Goal: Connect with others: Establish contact or relationships with other users

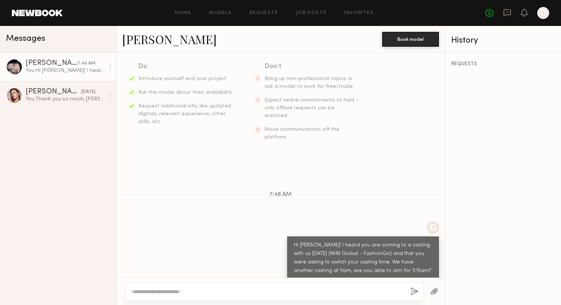
scroll to position [141, 0]
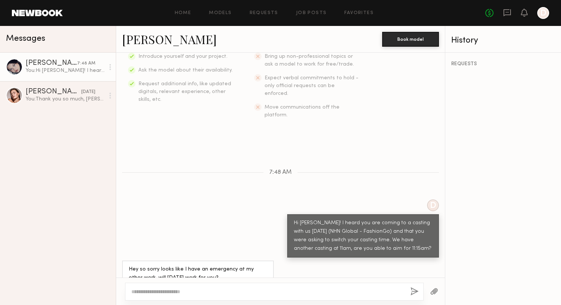
click at [292, 262] on div "Hey so sorry looks like I have an emergency at my other work, will [DATE] work …" at bounding box center [280, 274] width 329 height 26
click at [258, 296] on div at bounding box center [274, 292] width 299 height 18
click at [262, 293] on textarea at bounding box center [267, 291] width 273 height 7
drag, startPoint x: 370, startPoint y: 247, endPoint x: 356, endPoint y: 245, distance: 14.0
click at [370, 261] on div "Hey so sorry looks like I have an emergency at my other work, will [DATE] work …" at bounding box center [280, 274] width 329 height 26
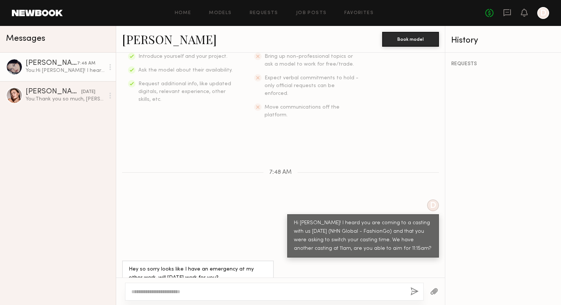
click at [296, 290] on textarea at bounding box center [267, 291] width 273 height 7
click at [254, 296] on div at bounding box center [274, 292] width 299 height 18
click at [256, 293] on textarea at bounding box center [267, 291] width 273 height 7
type textarea "**********"
click at [415, 291] on button "button" at bounding box center [414, 292] width 8 height 9
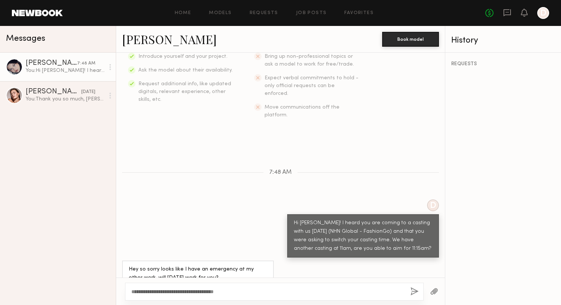
scroll to position [177, 0]
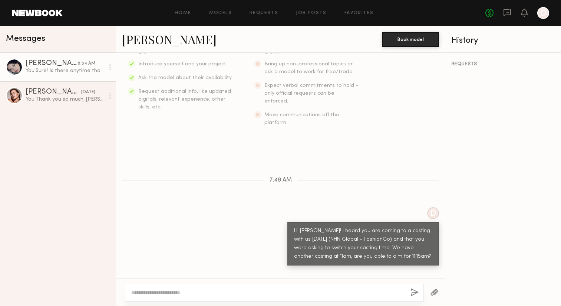
scroll to position [233, 0]
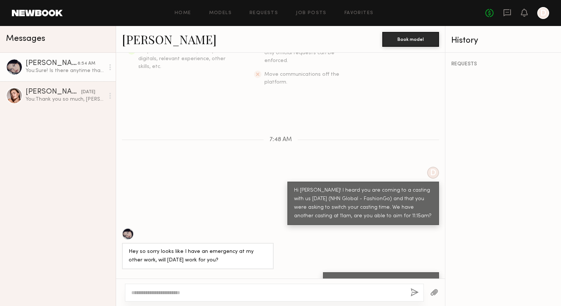
scroll to position [177, 0]
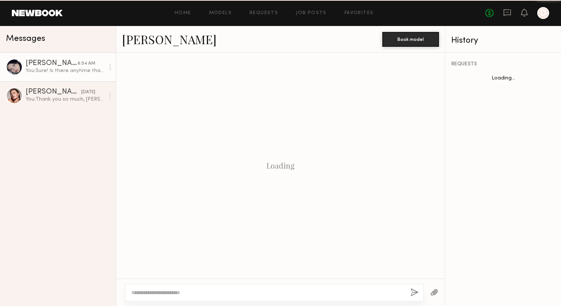
scroll to position [177, 0]
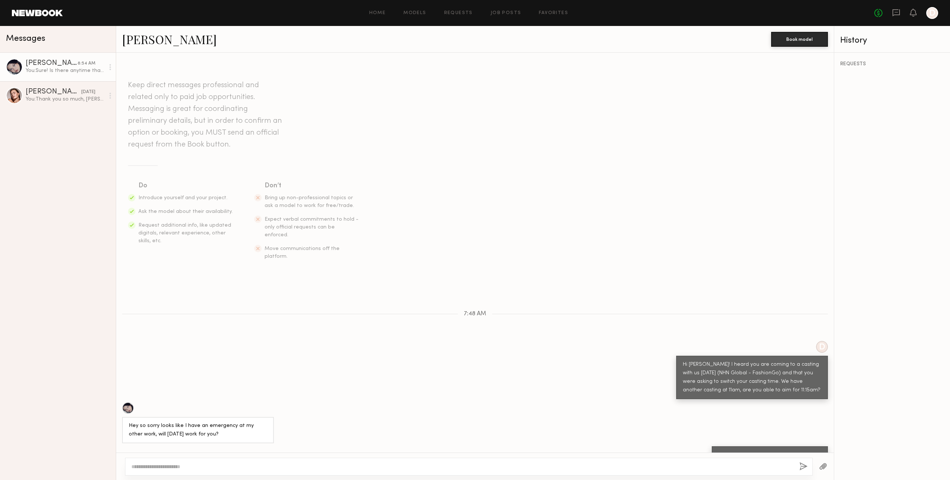
scroll to position [2, 0]
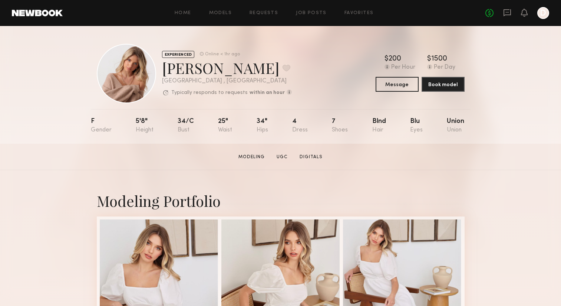
click at [452, 121] on div "Union" at bounding box center [455, 125] width 17 height 15
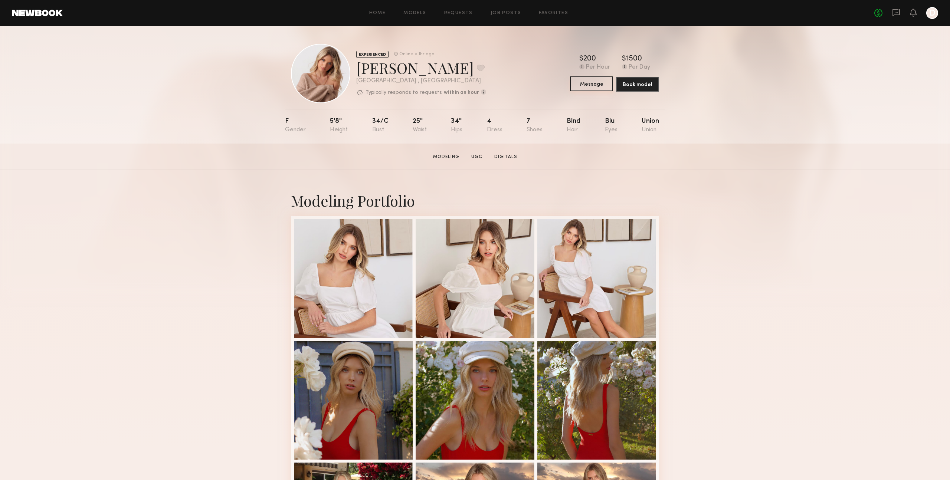
click at [561, 81] on button "Message" at bounding box center [591, 83] width 43 height 15
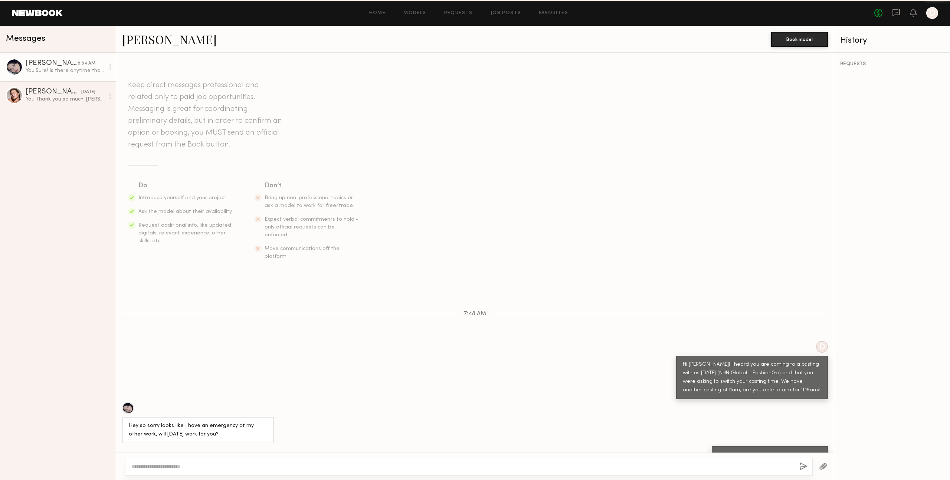
scroll to position [2, 0]
